Goal: Information Seeking & Learning: Learn about a topic

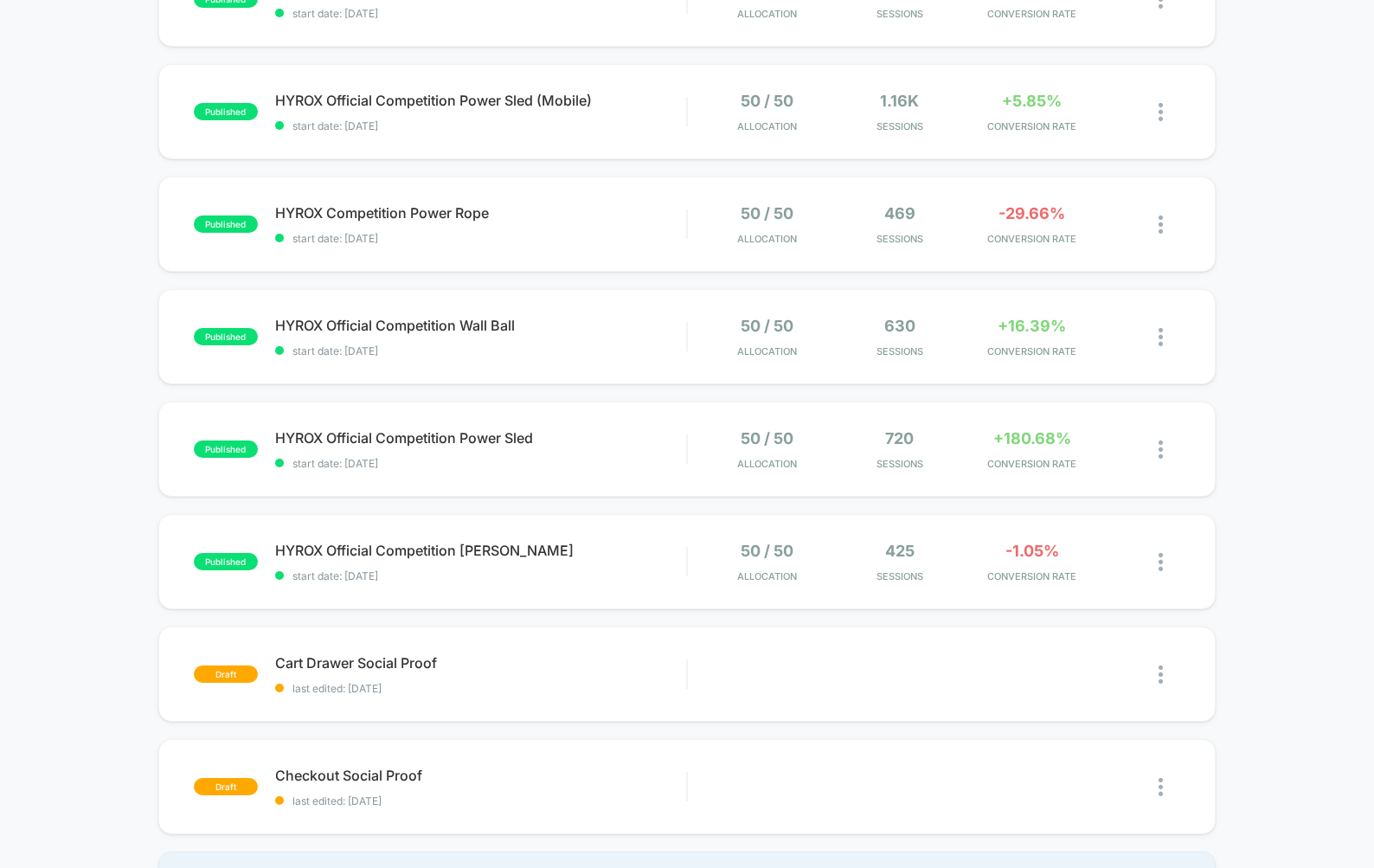
scroll to position [702, 0]
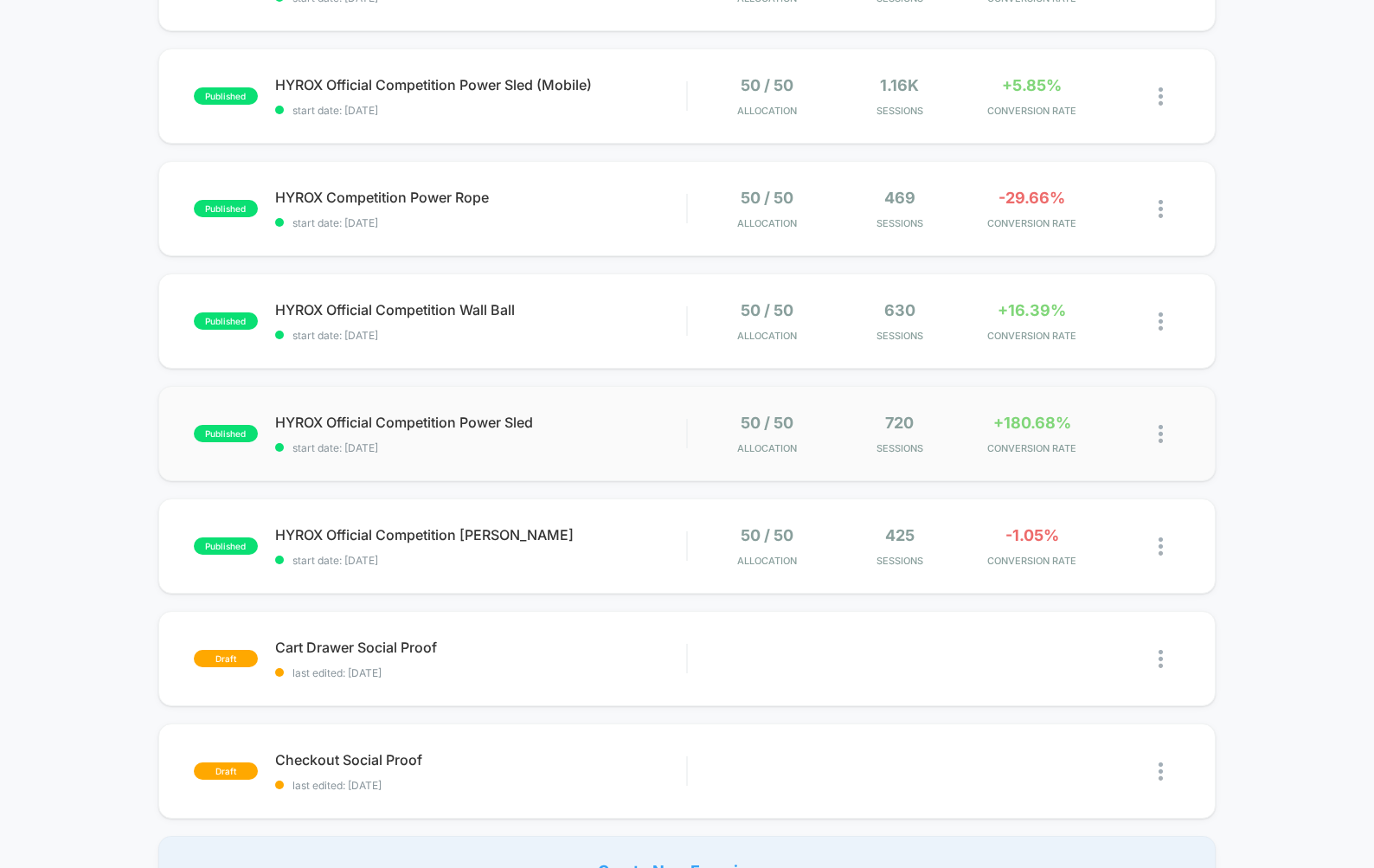
click at [589, 405] on div "published HYROX Official Competition Power Sled start date: [DATE] 50 / 50 Allo…" at bounding box center [688, 434] width 1058 height 95
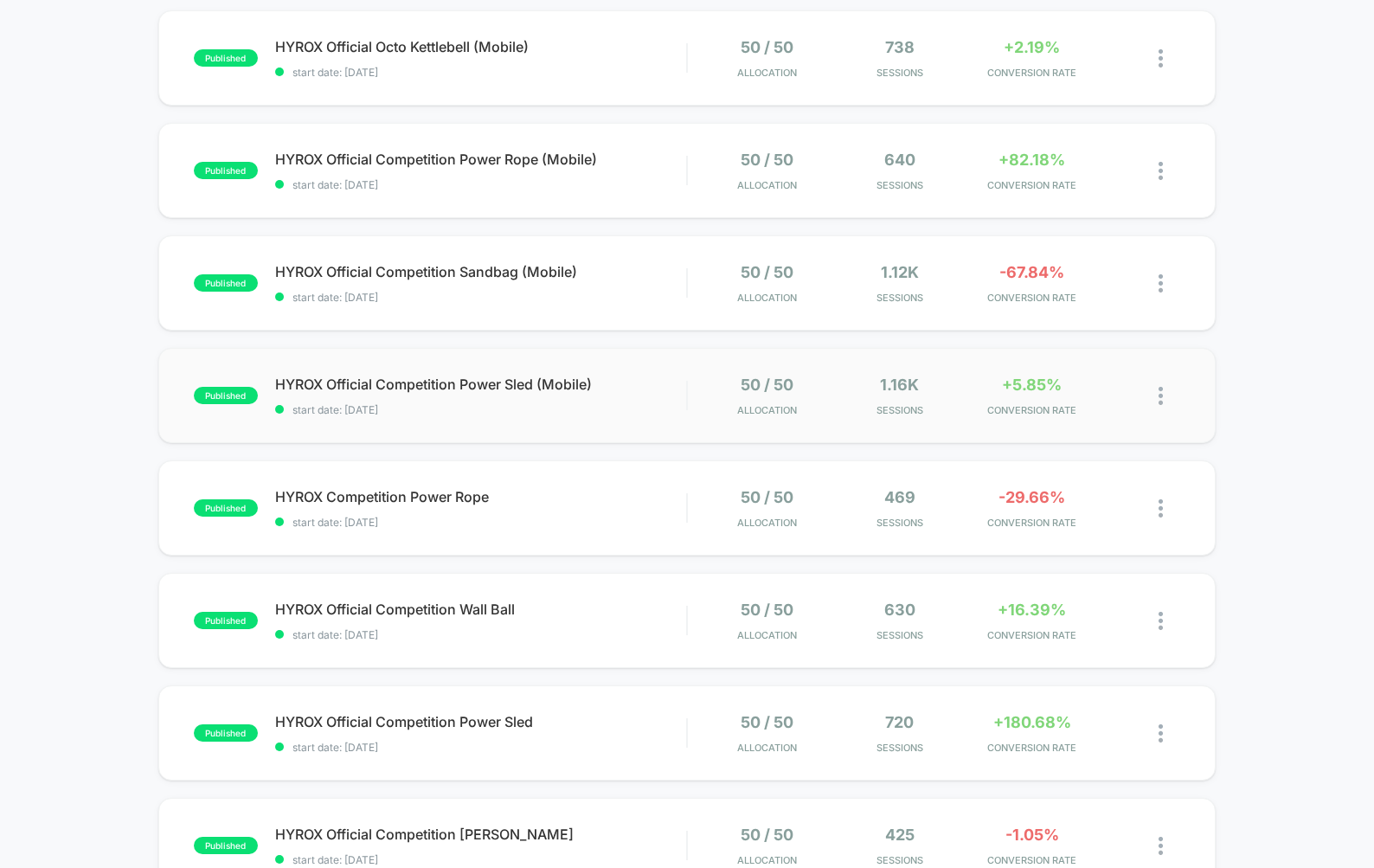
scroll to position [404, 0]
click at [660, 370] on div "published HYROX Official Competition Power Sled (Mobile) start date: [DATE] 50 …" at bounding box center [688, 395] width 1058 height 95
